Goal: Task Accomplishment & Management: Use online tool/utility

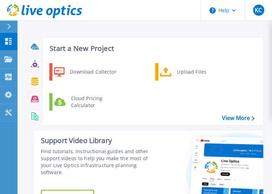
scroll to position [156, 0]
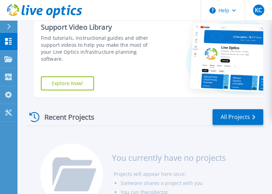
scroll to position [156, 0]
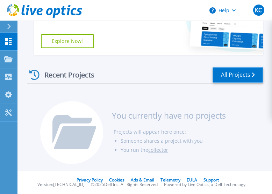
click at [234, 73] on link "All Projects" at bounding box center [238, 75] width 51 height 16
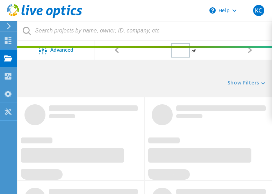
type input "1"
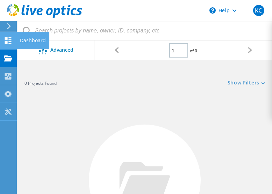
click at [7, 42] on use at bounding box center [8, 40] width 7 height 7
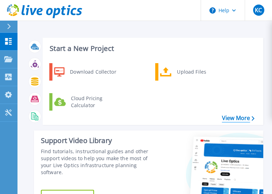
click at [231, 117] on link "View More" at bounding box center [238, 118] width 33 height 7
